Goal: Task Accomplishment & Management: Use online tool/utility

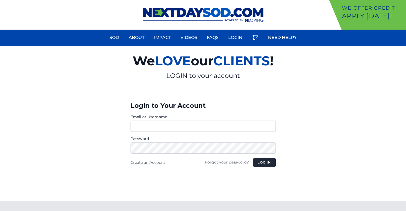
type input "********"
drag, startPoint x: 0, startPoint y: 0, endPoint x: 259, endPoint y: 161, distance: 305.2
click at [259, 161] on button "Log in" at bounding box center [264, 162] width 22 height 9
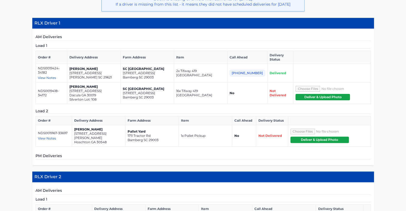
scroll to position [150, 0]
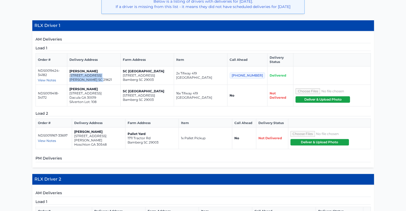
drag, startPoint x: 103, startPoint y: 73, endPoint x: 74, endPoint y: 69, distance: 29.6
click at [74, 69] on td "[PERSON_NAME] [STREET_ADDRESS]" at bounding box center [93, 75] width 53 height 18
click at [73, 73] on p "[STREET_ADDRESS]" at bounding box center [93, 75] width 49 height 4
drag, startPoint x: 103, startPoint y: 74, endPoint x: 71, endPoint y: 71, distance: 32.4
click at [71, 71] on td "[PERSON_NAME] [STREET_ADDRESS]" at bounding box center [93, 75] width 53 height 18
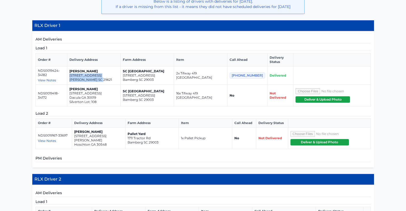
copy td "[STREET_ADDRESS][PERSON_NAME]"
drag, startPoint x: 101, startPoint y: 91, endPoint x: 73, endPoint y: 89, distance: 28.1
click at [73, 89] on td "[PERSON_NAME] [STREET_ADDRESS]" at bounding box center [93, 96] width 53 height 22
copy td "[STREET_ADDRESS]"
drag, startPoint x: 108, startPoint y: 135, endPoint x: 76, endPoint y: 132, distance: 32.2
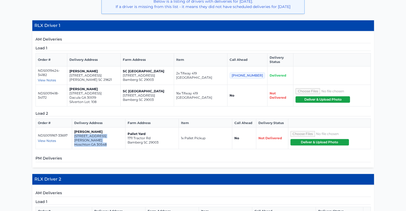
click at [76, 132] on td "[PERSON_NAME] [STREET_ADDRESS][PERSON_NAME]" at bounding box center [98, 139] width 53 height 22
drag, startPoint x: 73, startPoint y: 137, endPoint x: 93, endPoint y: 146, distance: 21.3
click at [93, 146] on div "AM Deliveries Load 1 Order # Delivery Address Farm Address Item Call Ahead Deli…" at bounding box center [202, 99] width 341 height 136
drag, startPoint x: 107, startPoint y: 135, endPoint x: 73, endPoint y: 129, distance: 34.4
click at [73, 129] on td "[PERSON_NAME] [STREET_ADDRESS][PERSON_NAME]" at bounding box center [98, 139] width 53 height 22
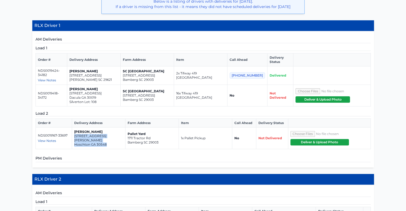
copy td "[STREET_ADDRESS][PERSON_NAME]"
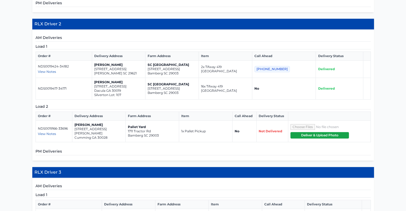
scroll to position [310, 0]
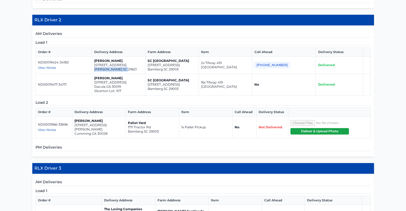
drag, startPoint x: 128, startPoint y: 61, endPoint x: 97, endPoint y: 61, distance: 30.9
click at [97, 61] on td "[PERSON_NAME] [STREET_ADDRESS]" at bounding box center [118, 65] width 53 height 17
click at [89, 74] on td "NDS0019417-34171" at bounding box center [63, 85] width 56 height 22
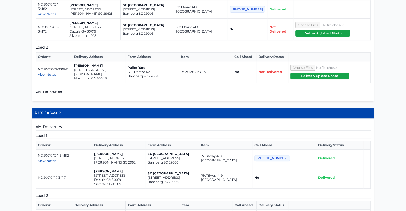
scroll to position [228, 0]
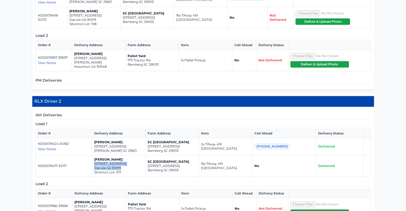
drag, startPoint x: 127, startPoint y: 158, endPoint x: 98, endPoint y: 154, distance: 29.4
click at [98, 155] on td "[PERSON_NAME] [STREET_ADDRESS]" at bounding box center [118, 166] width 53 height 22
copy td "[STREET_ADDRESS]"
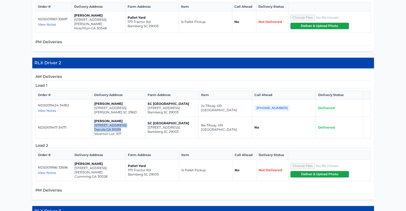
scroll to position [268, 0]
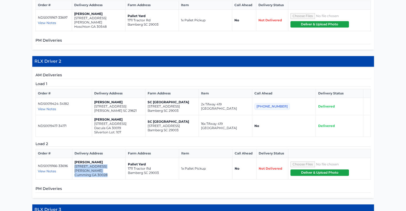
drag, startPoint x: 107, startPoint y: 161, endPoint x: 75, endPoint y: 158, distance: 32.7
click at [75, 158] on td "[PERSON_NAME] [STREET_ADDRESS][PERSON_NAME]" at bounding box center [98, 169] width 53 height 22
copy td "[STREET_ADDRESS][PERSON_NAME]"
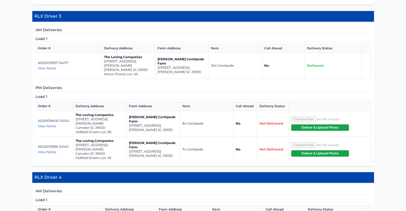
scroll to position [463, 0]
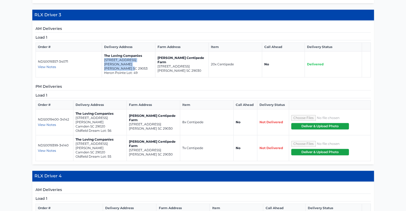
drag, startPoint x: 134, startPoint y: 50, endPoint x: 105, endPoint y: 46, distance: 30.1
click at [105, 51] on td "The Loving Companies [STREET_ADDRESS][PERSON_NAME][PERSON_NAME]" at bounding box center [128, 64] width 53 height 26
copy td "[STREET_ADDRESS][PERSON_NAME][PERSON_NAME]"
drag, startPoint x: 107, startPoint y: 104, endPoint x: 76, endPoint y: 102, distance: 31.0
click at [76, 109] on td "The Loving Companies [STREET_ADDRESS][PERSON_NAME] Oldfield Dream Lot: 56" at bounding box center [99, 122] width 53 height 26
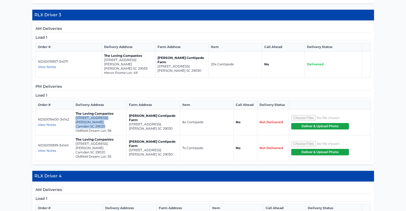
copy td "[STREET_ADDRESS][PERSON_NAME]"
click at [150, 84] on h5 "PM Deliveries" at bounding box center [202, 87] width 335 height 7
drag, startPoint x: 133, startPoint y: 51, endPoint x: 105, endPoint y: 48, distance: 29.0
click at [105, 51] on td "The Loving Companies [STREET_ADDRESS][PERSON_NAME][PERSON_NAME]" at bounding box center [128, 64] width 53 height 26
click at [106, 62] on div "AM Deliveries Load 1 Order # Delivery Address Farm Address Item Call Ahead Deli…" at bounding box center [202, 93] width 341 height 144
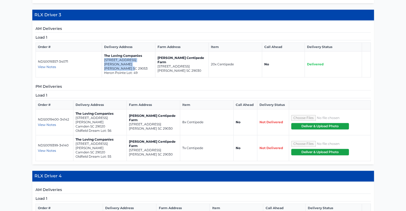
drag, startPoint x: 131, startPoint y: 51, endPoint x: 105, endPoint y: 49, distance: 26.8
click at [105, 66] on p "[PERSON_NAME] SC 29053" at bounding box center [128, 68] width 49 height 4
click at [105, 59] on td "The Loving Companies [STREET_ADDRESS][PERSON_NAME][PERSON_NAME]" at bounding box center [128, 64] width 53 height 26
drag, startPoint x: 132, startPoint y: 51, endPoint x: 103, endPoint y: 47, distance: 29.4
click at [103, 51] on td "The Loving Companies [STREET_ADDRESS][PERSON_NAME][PERSON_NAME]" at bounding box center [128, 64] width 53 height 26
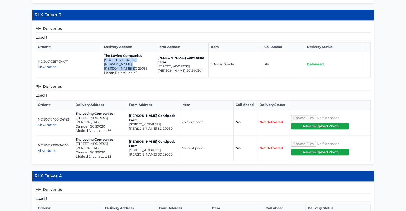
copy td "[STREET_ADDRESS][PERSON_NAME][PERSON_NAME]"
drag, startPoint x: 162, startPoint y: 107, endPoint x: 128, endPoint y: 103, distance: 33.8
click at [128, 109] on td "[PERSON_NAME] Centipede Farm [STREET_ADDRESS][PERSON_NAME]" at bounding box center [153, 122] width 53 height 26
copy td "[STREET_ADDRESS][PERSON_NAME]"
drag, startPoint x: 108, startPoint y: 126, endPoint x: 76, endPoint y: 122, distance: 32.8
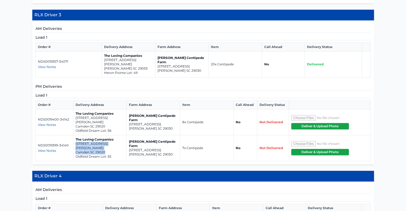
click at [76, 135] on td "The Loving Companies [STREET_ADDRESS][PERSON_NAME] Dream Lot: 55" at bounding box center [99, 148] width 53 height 26
drag, startPoint x: 105, startPoint y: 104, endPoint x: 76, endPoint y: 101, distance: 30.1
click at [76, 109] on td "The Loving Companies [STREET_ADDRESS][PERSON_NAME] Oldfield Dream Lot: 56" at bounding box center [99, 122] width 53 height 26
copy td "[STREET_ADDRESS][PERSON_NAME]"
drag, startPoint x: 106, startPoint y: 125, endPoint x: 76, endPoint y: 123, distance: 30.2
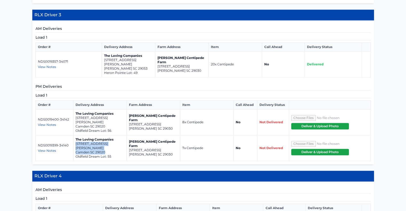
click at [76, 135] on td "The Loving Companies [STREET_ADDRESS][PERSON_NAME] Dream Lot: 55" at bounding box center [99, 148] width 53 height 26
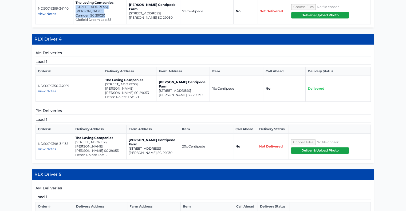
scroll to position [599, 0]
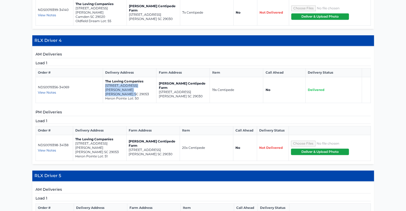
drag, startPoint x: 134, startPoint y: 63, endPoint x: 105, endPoint y: 61, distance: 28.6
click at [105, 77] on td "The Loving Companies [STREET_ADDRESS][PERSON_NAME][PERSON_NAME]" at bounding box center [129, 90] width 53 height 26
drag, startPoint x: 160, startPoint y: 119, endPoint x: 129, endPoint y: 115, distance: 30.6
click at [129, 135] on td "[PERSON_NAME] Centipede Farm [STREET_ADDRESS][PERSON_NAME]" at bounding box center [152, 148] width 53 height 26
click at [128, 135] on td "[PERSON_NAME] Centipede Farm [STREET_ADDRESS][PERSON_NAME]" at bounding box center [152, 148] width 53 height 26
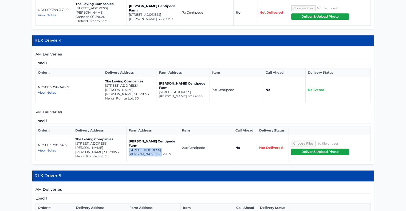
drag, startPoint x: 159, startPoint y: 119, endPoint x: 128, endPoint y: 115, distance: 30.9
click at [128, 135] on td "[PERSON_NAME] Centipede Farm [STREET_ADDRESS][PERSON_NAME]" at bounding box center [152, 148] width 53 height 26
drag, startPoint x: 105, startPoint y: 117, endPoint x: 74, endPoint y: 113, distance: 30.7
click at [74, 135] on td "The Loving Companies [STREET_ADDRESS][PERSON_NAME][PERSON_NAME]" at bounding box center [99, 148] width 53 height 26
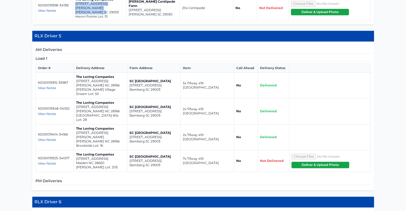
scroll to position [740, 0]
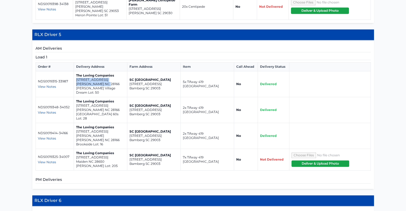
drag, startPoint x: 109, startPoint y: 49, endPoint x: 74, endPoint y: 44, distance: 35.8
click at [74, 71] on td "The Loving Companies [STREET_ADDRESS][PERSON_NAME] [PERSON_NAME] Village Dream …" at bounding box center [100, 84] width 53 height 26
drag, startPoint x: 109, startPoint y: 74, endPoint x: 75, endPoint y: 70, distance: 33.6
click at [75, 97] on td "The Loving Companies [STREET_ADDRESS][PERSON_NAME] 60s Lot: 28" at bounding box center [100, 110] width 53 height 26
drag, startPoint x: 108, startPoint y: 95, endPoint x: 75, endPoint y: 91, distance: 32.8
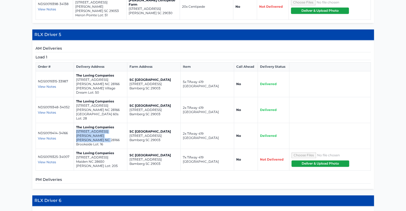
click at [75, 123] on td "The Loving Companies [STREET_ADDRESS][PERSON_NAME][PERSON_NAME] Brookside Lot: …" at bounding box center [100, 136] width 53 height 26
click at [78, 129] on p "[STREET_ADDRESS][PERSON_NAME]" at bounding box center [100, 133] width 49 height 9
drag, startPoint x: 112, startPoint y: 96, endPoint x: 75, endPoint y: 93, distance: 36.9
click at [75, 123] on td "The Loving Companies [STREET_ADDRESS][PERSON_NAME][PERSON_NAME] Brookside Lot: …" at bounding box center [100, 136] width 53 height 26
drag, startPoint x: 106, startPoint y: 116, endPoint x: 76, endPoint y: 114, distance: 30.5
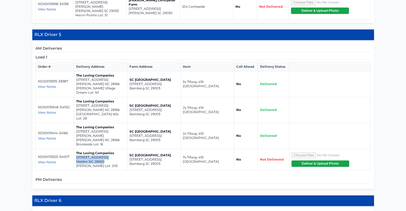
click at [76, 149] on td "The Loving Companies [STREET_ADDRESS][PERSON_NAME]" at bounding box center [100, 160] width 53 height 22
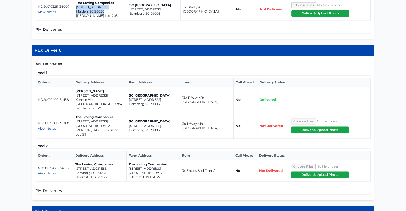
scroll to position [891, 0]
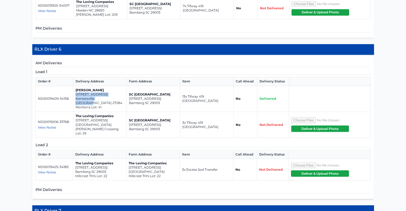
drag, startPoint x: 111, startPoint y: 57, endPoint x: 75, endPoint y: 55, distance: 36.3
click at [75, 86] on td "[PERSON_NAME] [STREET_ADDRESS] Lot: 41" at bounding box center [99, 99] width 53 height 26
drag, startPoint x: 117, startPoint y: 80, endPoint x: 76, endPoint y: 77, distance: 41.5
click at [76, 112] on td "The Loving Companies [STREET_ADDRESS] [PERSON_NAME][GEOGRAPHIC_DATA] Lot: 29" at bounding box center [99, 125] width 53 height 26
click at [42, 170] on span "View Notes" at bounding box center [47, 172] width 18 height 4
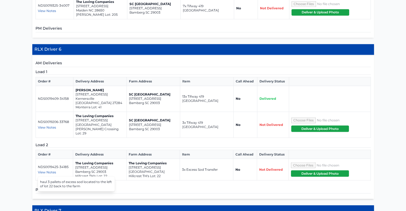
click at [46, 125] on span "View Notes" at bounding box center [47, 127] width 18 height 4
click at [44, 170] on span "View Notes" at bounding box center [47, 172] width 18 height 4
click at [131, 187] on h5 "PM Deliveries" at bounding box center [202, 190] width 335 height 7
drag, startPoint x: 170, startPoint y: 122, endPoint x: 129, endPoint y: 118, distance: 41.3
click at [129, 159] on td "The Loving Companies [STREET_ADDRESS] Hillcrest TH's Lot: 22" at bounding box center [152, 170] width 53 height 22
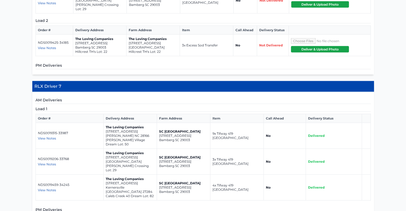
scroll to position [1018, 0]
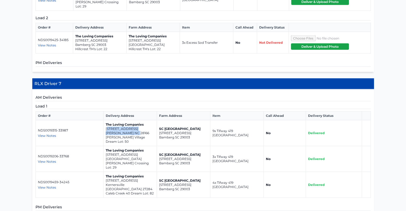
drag, startPoint x: 138, startPoint y: 82, endPoint x: 106, endPoint y: 80, distance: 32.1
click at [106, 120] on td "The Loving Companies [STREET_ADDRESS][PERSON_NAME] [PERSON_NAME] Village Dream …" at bounding box center [129, 133] width 53 height 26
click at [102, 120] on td "NDS0019315-33987 View Notes Nick - [PHONE_NUMBER]" at bounding box center [69, 133] width 68 height 26
drag, startPoint x: 138, startPoint y: 83, endPoint x: 105, endPoint y: 80, distance: 32.7
click at [105, 120] on td "The Loving Companies [STREET_ADDRESS][PERSON_NAME] [PERSON_NAME] Village Dream …" at bounding box center [129, 133] width 53 height 26
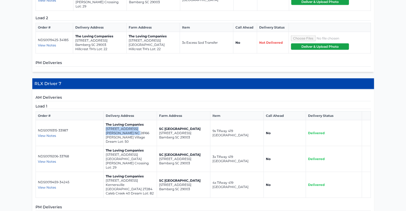
drag, startPoint x: 145, startPoint y: 109, endPoint x: 104, endPoint y: 105, distance: 41.5
click at [104, 146] on td "The Loving Companies [STREET_ADDRESS] [PERSON_NAME][GEOGRAPHIC_DATA] Lot: 29" at bounding box center [129, 159] width 53 height 26
drag, startPoint x: 140, startPoint y: 130, endPoint x: 105, endPoint y: 124, distance: 36.1
click at [105, 172] on td "The Loving Companies [STREET_ADDRESS] Dream Lot: 82" at bounding box center [129, 185] width 53 height 26
click at [100, 180] on p "NDS0019459-34245" at bounding box center [69, 182] width 63 height 4
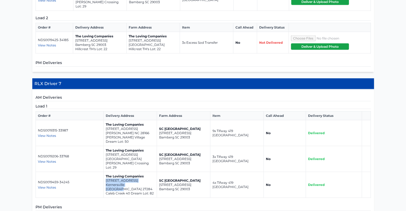
drag, startPoint x: 141, startPoint y: 131, endPoint x: 105, endPoint y: 128, distance: 36.1
click at [105, 172] on td "The Loving Companies [STREET_ADDRESS] Dream Lot: 82" at bounding box center [129, 185] width 53 height 26
